Goal: Transaction & Acquisition: Purchase product/service

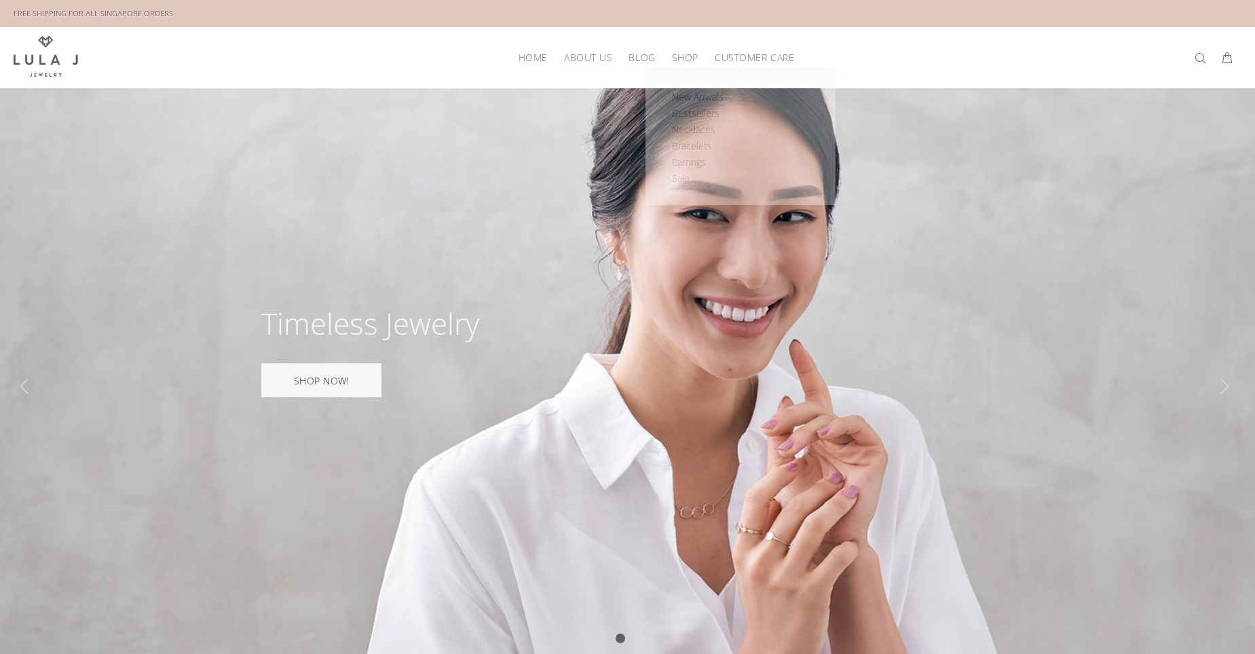
click at [689, 56] on span "SHOP" at bounding box center [685, 57] width 26 height 10
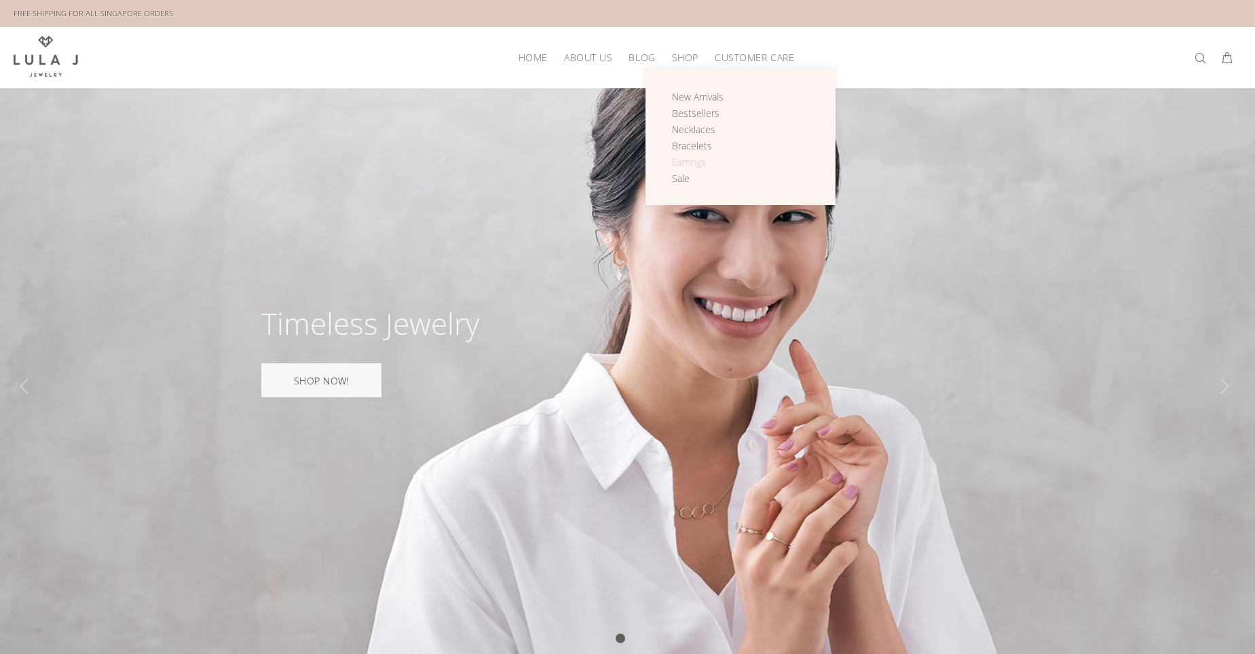
click at [692, 160] on span "Earrings" at bounding box center [689, 161] width 34 height 13
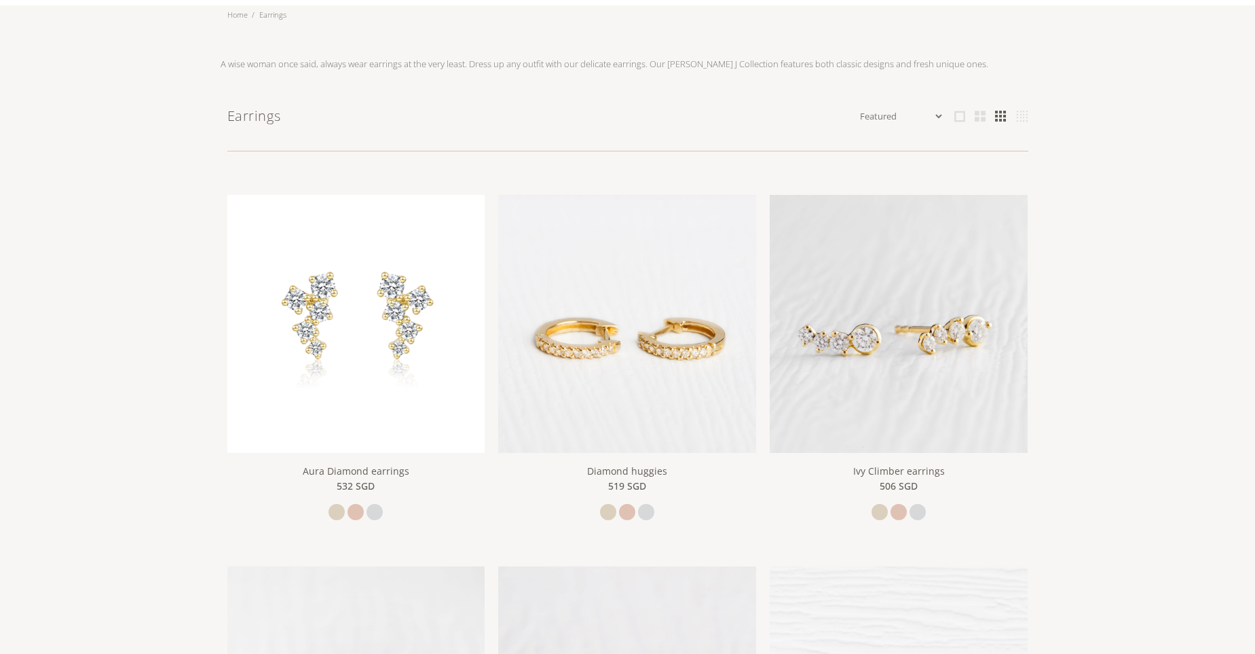
scroll to position [86, 0]
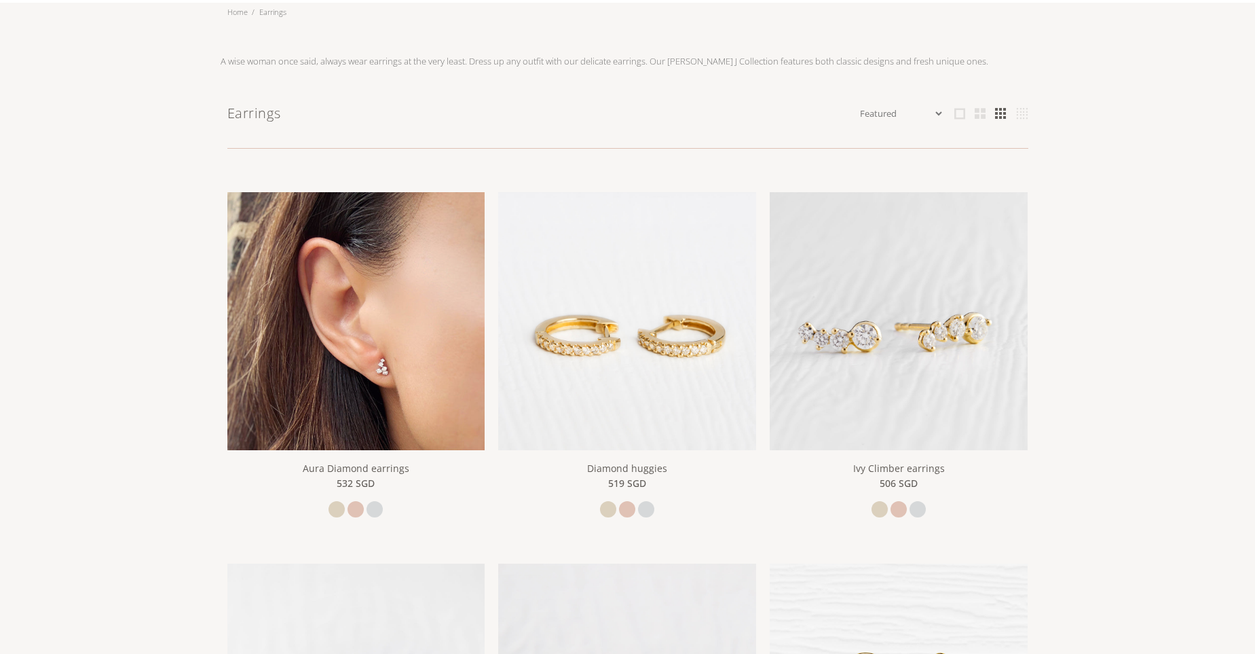
click at [375, 295] on img at bounding box center [356, 321] width 258 height 258
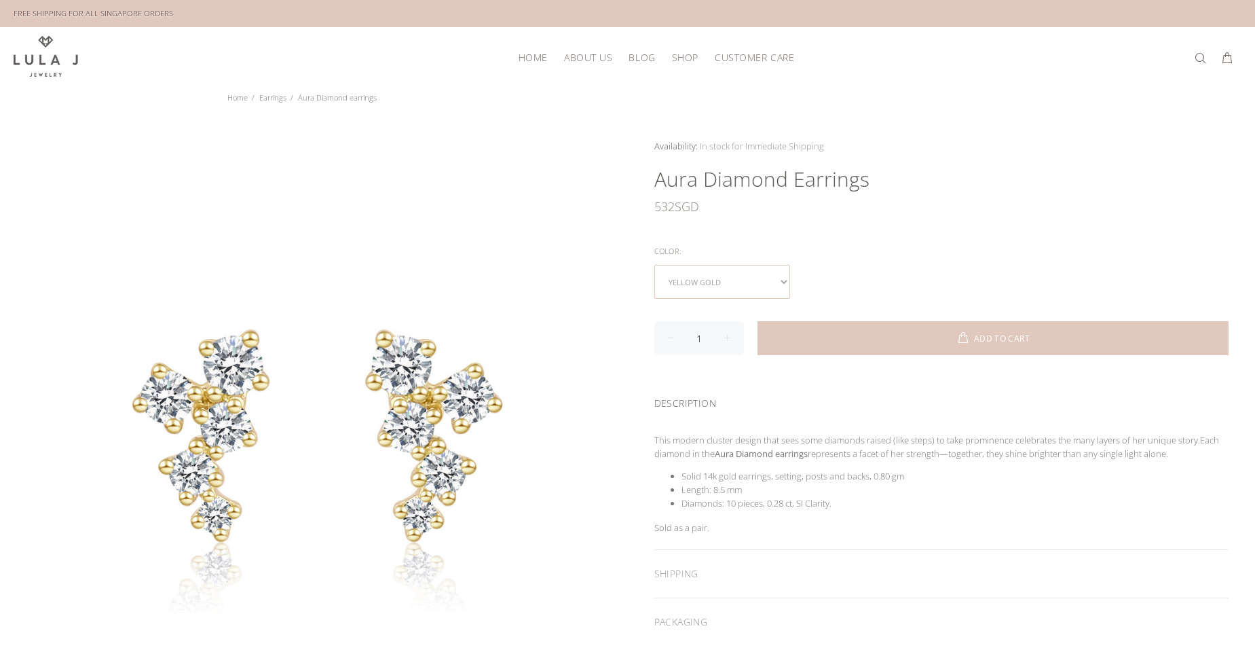
click at [781, 284] on select "yellow gold rose gold white gold" at bounding box center [722, 282] width 136 height 34
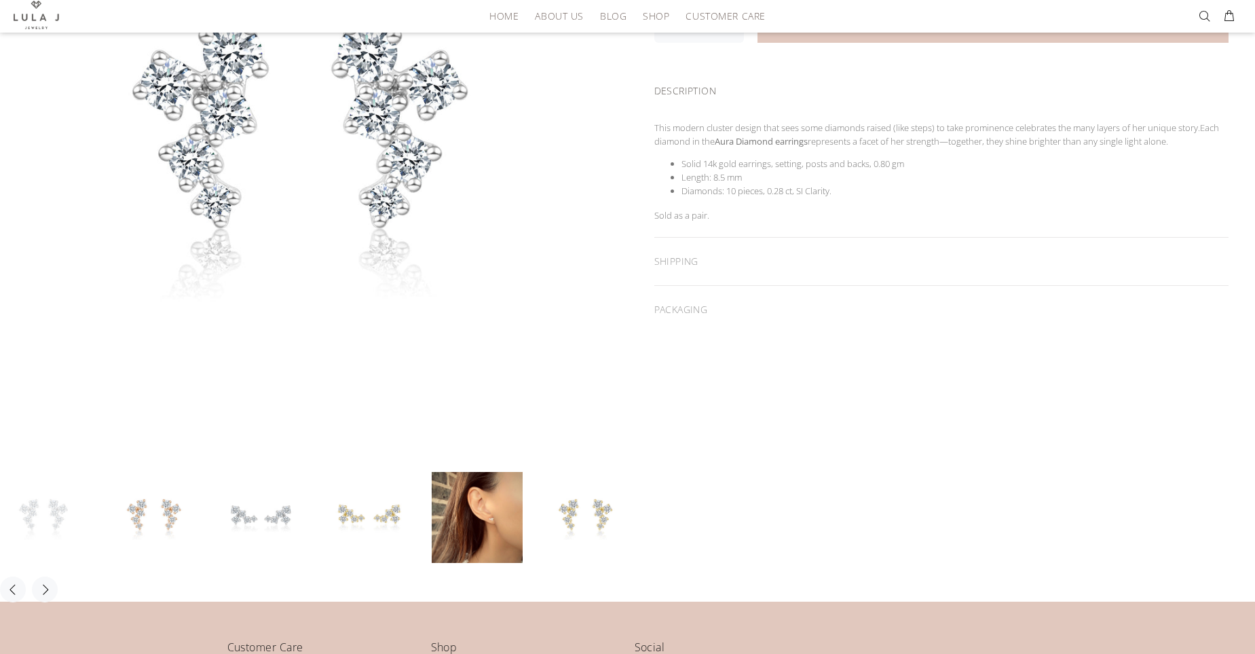
scroll to position [330, 0]
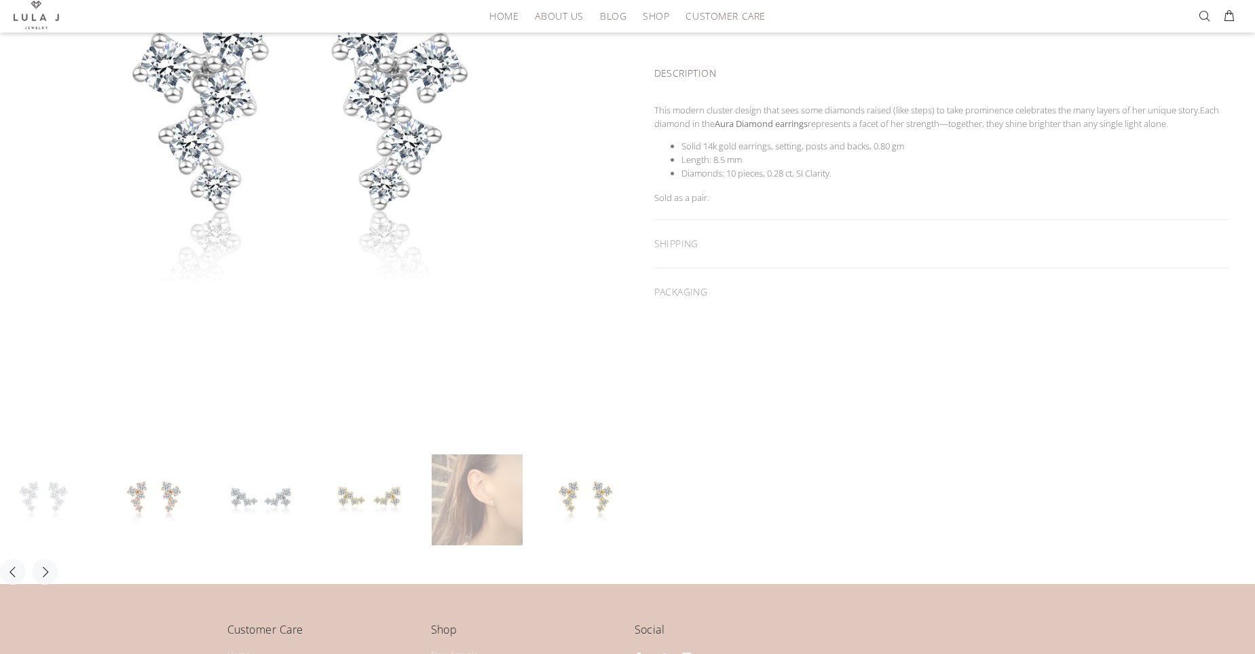
click at [479, 506] on link at bounding box center [477, 499] width 91 height 91
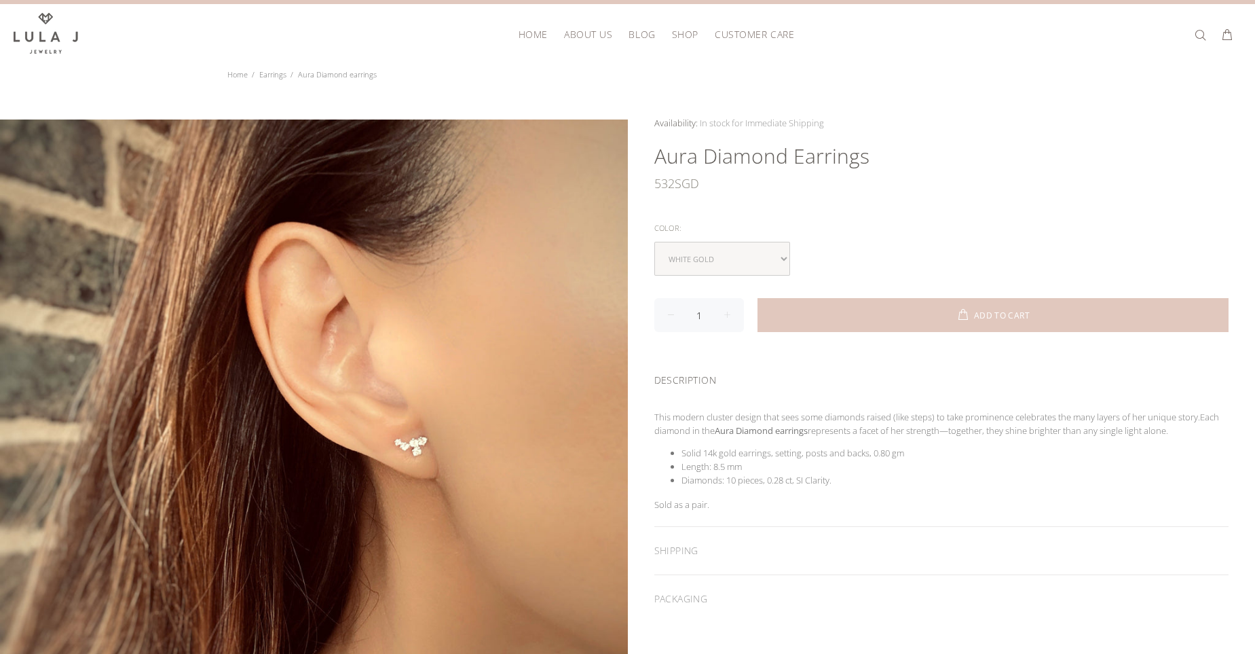
scroll to position [22, 0]
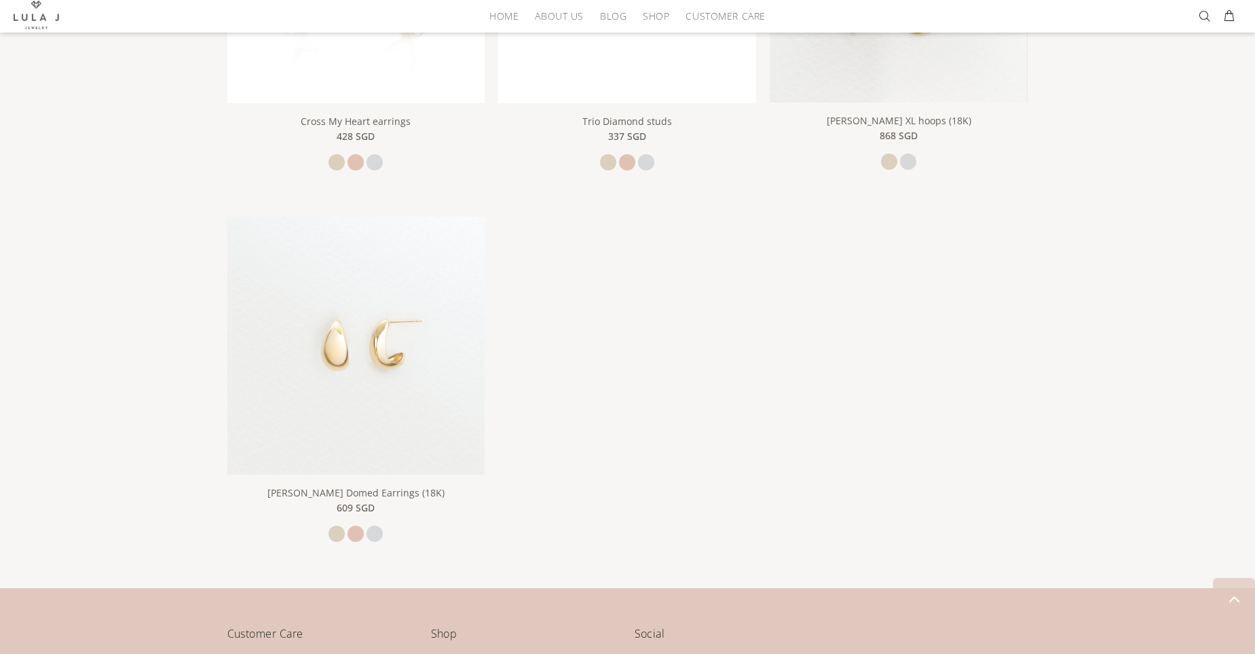
scroll to position [2297, 0]
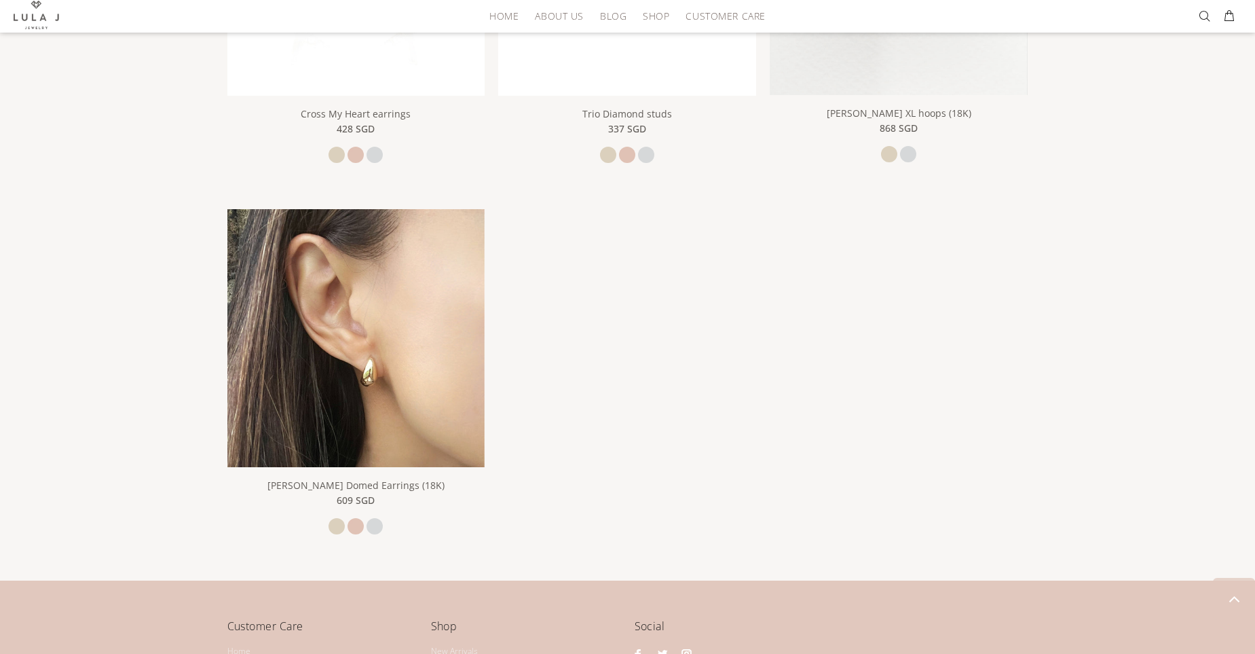
click at [428, 358] on img at bounding box center [356, 338] width 258 height 258
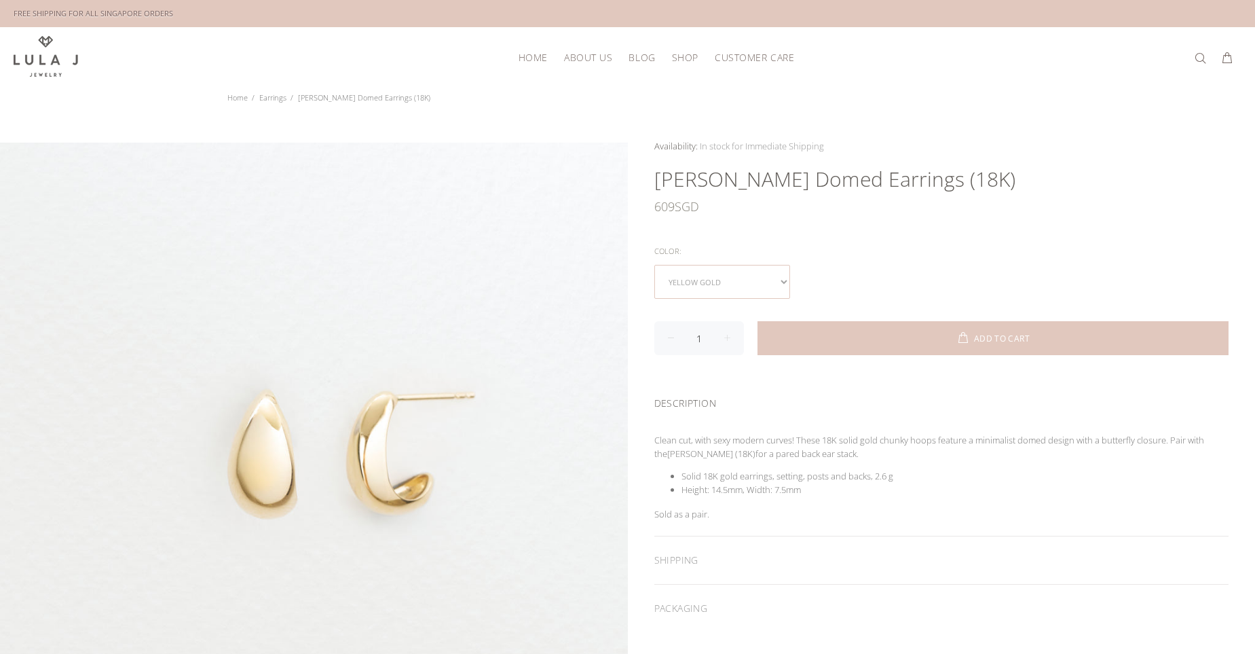
click at [766, 276] on select "yellow gold rose gold white gold" at bounding box center [722, 282] width 136 height 34
